Goal: Book appointment/travel/reservation

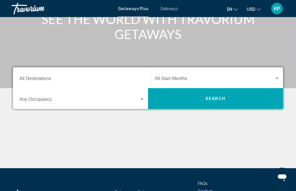
scroll to position [115, 0]
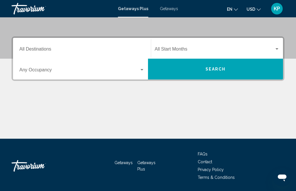
click at [59, 51] on input "Destination All Destinations" at bounding box center [81, 50] width 125 height 5
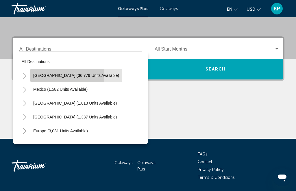
click at [32, 75] on button "[GEOGRAPHIC_DATA] (36,779 units available)" at bounding box center [76, 75] width 92 height 13
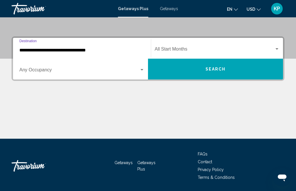
click at [59, 71] on span "Search widget" at bounding box center [79, 71] width 120 height 5
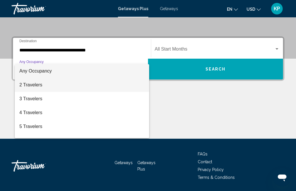
click at [46, 88] on span "2 Travelers" at bounding box center [81, 85] width 125 height 14
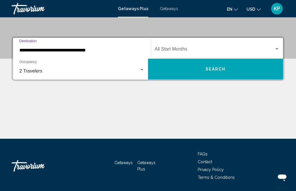
click at [113, 52] on input "**********" at bounding box center [81, 50] width 125 height 5
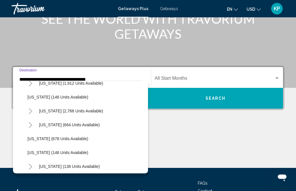
scroll to position [289, 0]
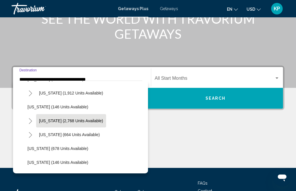
click at [53, 119] on span "[US_STATE] (2,768 units available)" at bounding box center [71, 121] width 64 height 5
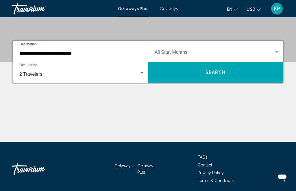
scroll to position [115, 0]
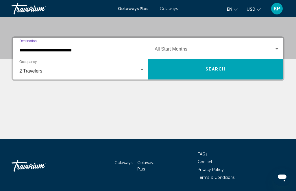
click at [77, 48] on input "**********" at bounding box center [81, 50] width 125 height 5
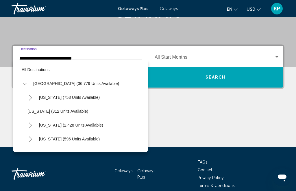
scroll to position [284, 0]
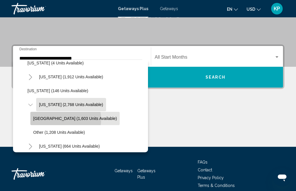
click at [65, 119] on span "[GEOGRAPHIC_DATA] (1,603 units available)" at bounding box center [75, 118] width 84 height 5
type input "**********"
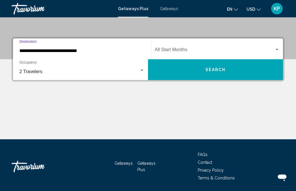
scroll to position [114, 0]
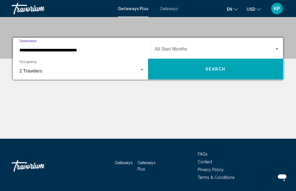
click at [185, 69] on button "Search" at bounding box center [215, 69] width 135 height 21
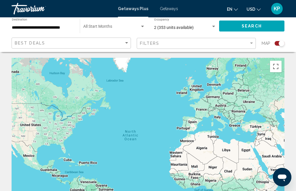
click at [169, 8] on span "Getaways" at bounding box center [169, 8] width 18 height 5
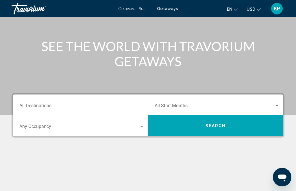
click at [112, 101] on div "Destination All Destinations" at bounding box center [81, 105] width 125 height 18
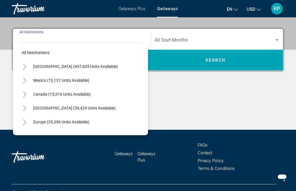
scroll to position [132, 0]
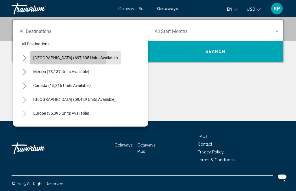
click at [33, 54] on button "[GEOGRAPHIC_DATA] (697,605 units available)" at bounding box center [75, 57] width 90 height 13
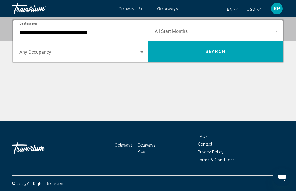
click at [56, 36] on div "**********" at bounding box center [81, 31] width 125 height 18
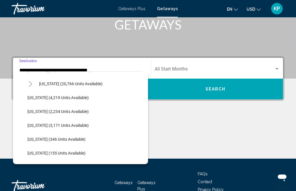
scroll to position [133, 0]
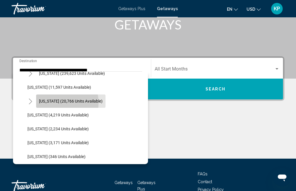
click at [51, 103] on span "[US_STATE] (20,766 units available)" at bounding box center [71, 101] width 64 height 5
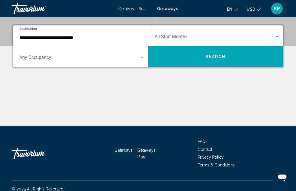
scroll to position [132, 0]
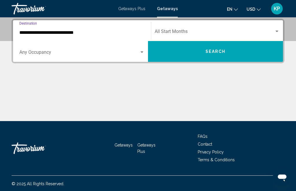
click at [54, 33] on input "**********" at bounding box center [81, 32] width 125 height 5
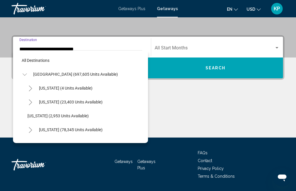
scroll to position [118, 0]
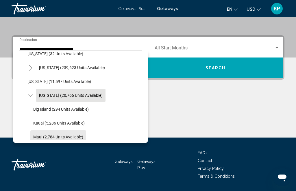
click at [70, 135] on span "Maui (2,784 units available)" at bounding box center [58, 137] width 50 height 5
type input "**********"
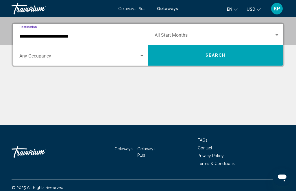
scroll to position [132, 0]
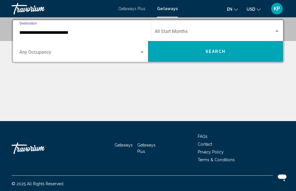
click at [75, 49] on div "Occupancy Any Occupancy" at bounding box center [81, 52] width 125 height 18
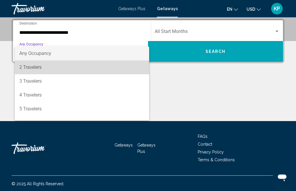
click at [74, 71] on span "2 Travelers" at bounding box center [81, 67] width 125 height 14
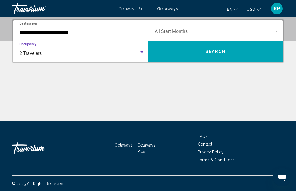
click at [183, 32] on span "Search widget" at bounding box center [215, 32] width 120 height 5
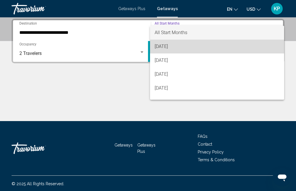
click at [181, 46] on span "[DATE]" at bounding box center [217, 47] width 125 height 14
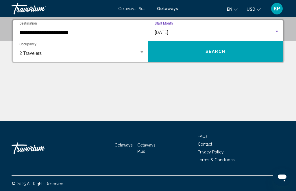
click at [181, 46] on button "Search" at bounding box center [215, 51] width 135 height 21
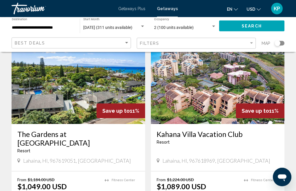
scroll to position [47, 0]
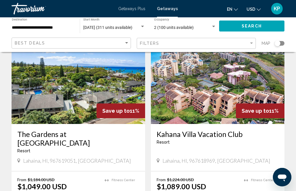
click at [280, 7] on div "KP" at bounding box center [277, 9] width 12 height 12
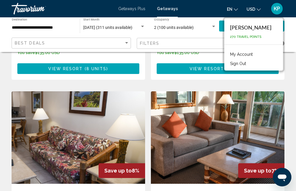
scroll to position [814, 0]
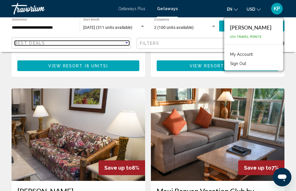
click at [43, 44] on span "Best Deals" at bounding box center [30, 43] width 30 height 5
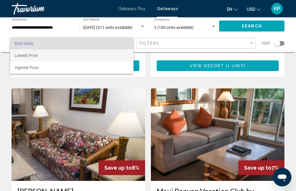
click at [42, 56] on span "Lowest Price" at bounding box center [72, 55] width 114 height 12
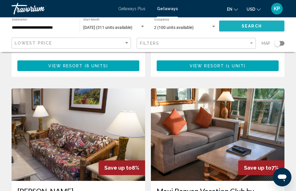
click at [243, 27] on span "Search" at bounding box center [252, 26] width 20 height 5
